Goal: Navigation & Orientation: Go to known website

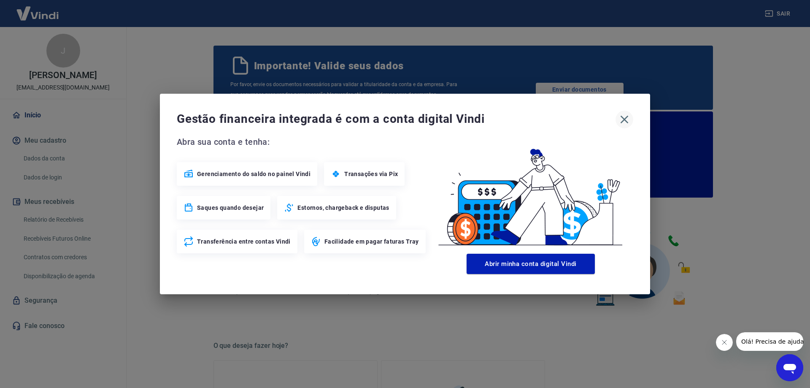
click at [627, 116] on icon "button" at bounding box center [625, 120] width 14 height 14
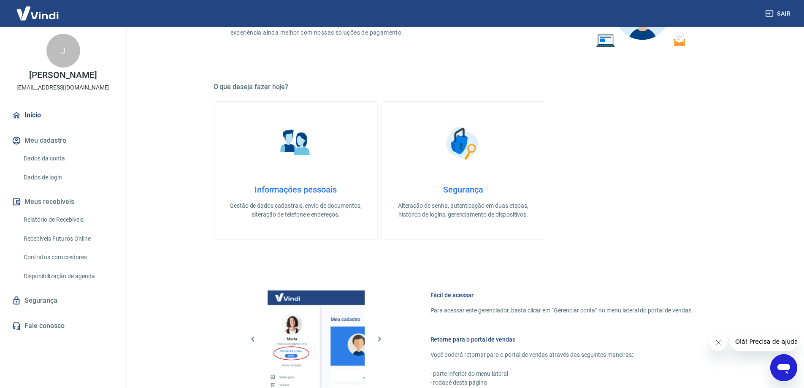
scroll to position [423, 0]
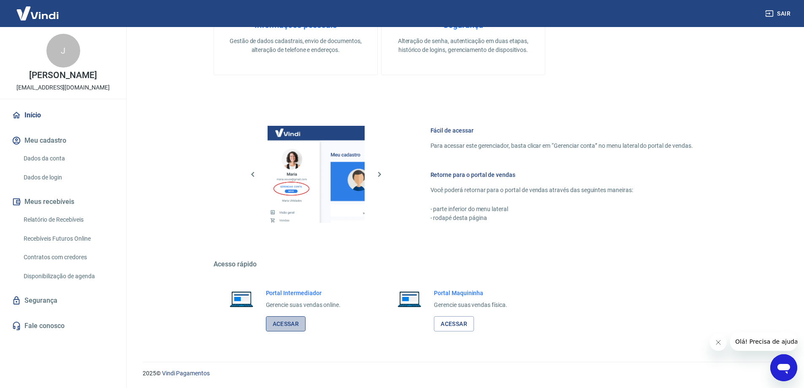
click at [289, 324] on link "Acessar" at bounding box center [286, 324] width 40 height 16
